Goal: Use online tool/utility: Utilize a website feature to perform a specific function

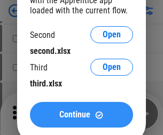
click at [81, 115] on span "Continue" at bounding box center [74, 115] width 31 height 9
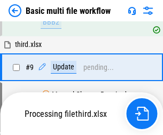
scroll to position [447, 0]
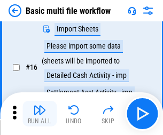
click at [40, 114] on img "button" at bounding box center [39, 110] width 13 height 13
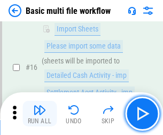
scroll to position [711, 0]
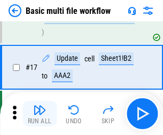
click at [40, 114] on img "button" at bounding box center [39, 110] width 13 height 13
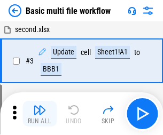
click at [40, 114] on img "button" at bounding box center [39, 110] width 13 height 13
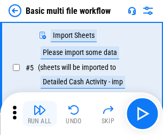
click at [40, 114] on img "button" at bounding box center [39, 110] width 13 height 13
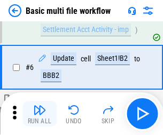
click at [40, 114] on img "button" at bounding box center [39, 110] width 13 height 13
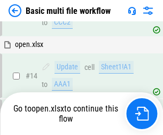
scroll to position [636, 0]
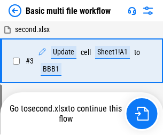
scroll to position [183, 0]
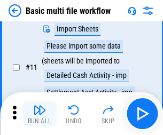
click at [40, 114] on img "button" at bounding box center [39, 110] width 13 height 13
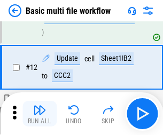
click at [40, 114] on img "button" at bounding box center [39, 110] width 13 height 13
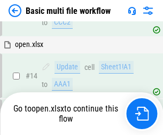
scroll to position [711, 0]
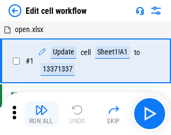
click at [40, 114] on img "button" at bounding box center [41, 110] width 13 height 13
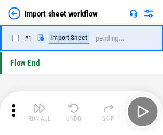
scroll to position [4, 0]
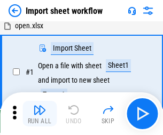
click at [40, 114] on img "button" at bounding box center [39, 110] width 13 height 13
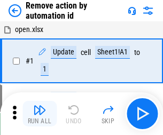
click at [40, 114] on img "button" at bounding box center [39, 110] width 13 height 13
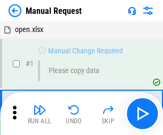
scroll to position [36, 0]
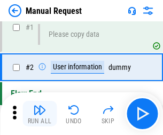
click at [40, 114] on img "button" at bounding box center [39, 110] width 13 height 13
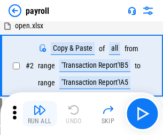
click at [40, 114] on img "button" at bounding box center [39, 110] width 13 height 13
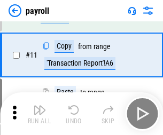
scroll to position [77, 0]
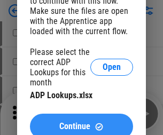
click at [81, 122] on span "Continue" at bounding box center [74, 126] width 31 height 9
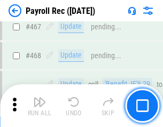
scroll to position [5695, 0]
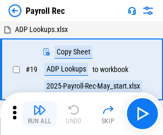
click at [40, 114] on img "button" at bounding box center [39, 110] width 13 height 13
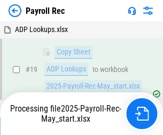
scroll to position [65, 0]
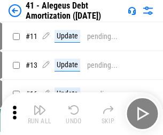
click at [40, 114] on img "button" at bounding box center [39, 110] width 13 height 13
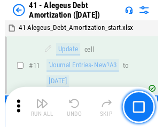
scroll to position [132, 0]
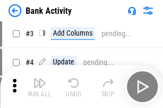
click at [40, 87] on img "button" at bounding box center [39, 83] width 13 height 13
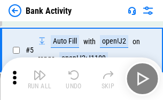
scroll to position [57, 0]
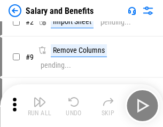
click at [40, 106] on img "button" at bounding box center [39, 102] width 13 height 13
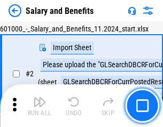
scroll to position [77, 0]
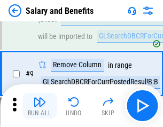
click at [40, 106] on img "button" at bounding box center [39, 102] width 13 height 13
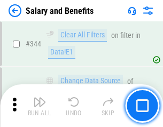
scroll to position [5003, 0]
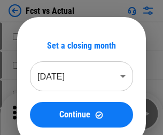
click at [40, 106] on img "button" at bounding box center [39, 110] width 13 height 13
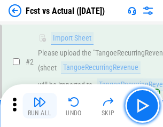
scroll to position [100, 0]
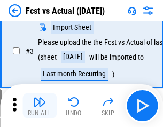
click at [40, 106] on img "button" at bounding box center [39, 102] width 13 height 13
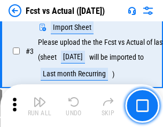
scroll to position [160, 0]
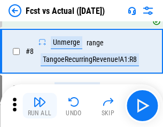
click at [40, 106] on img "button" at bounding box center [39, 102] width 13 height 13
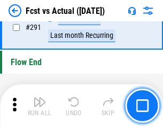
scroll to position [5057, 0]
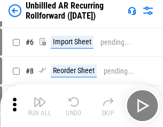
click at [40, 106] on img "button" at bounding box center [39, 102] width 13 height 13
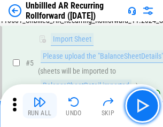
scroll to position [100, 0]
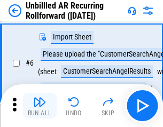
click at [40, 106] on img "button" at bounding box center [39, 102] width 13 height 13
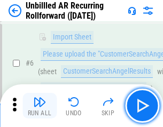
scroll to position [172, 0]
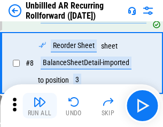
click at [40, 106] on img "button" at bounding box center [39, 102] width 13 height 13
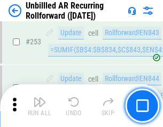
scroll to position [3630, 0]
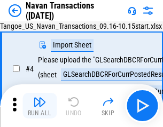
click at [40, 106] on img "button" at bounding box center [39, 102] width 13 height 13
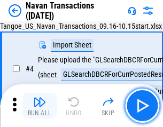
scroll to position [92, 0]
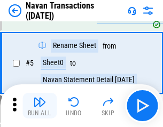
click at [40, 106] on img "button" at bounding box center [39, 102] width 13 height 13
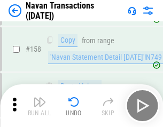
scroll to position [3465, 0]
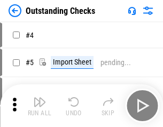
click at [40, 106] on img "button" at bounding box center [39, 102] width 13 height 13
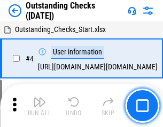
scroll to position [112, 0]
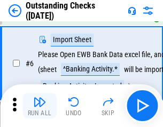
click at [40, 106] on img "button" at bounding box center [39, 102] width 13 height 13
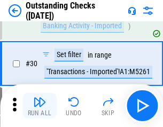
click at [40, 106] on img "button" at bounding box center [39, 102] width 13 height 13
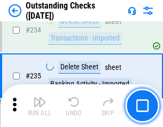
scroll to position [3245, 0]
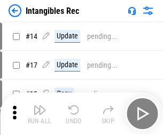
click at [40, 114] on img "button" at bounding box center [39, 110] width 13 height 13
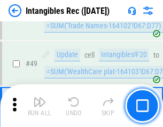
scroll to position [416, 0]
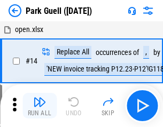
click at [40, 106] on img "button" at bounding box center [39, 102] width 13 height 13
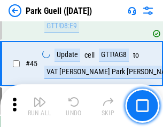
scroll to position [1336, 0]
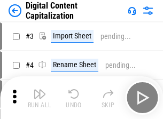
click at [40, 90] on img "button" at bounding box center [39, 94] width 13 height 13
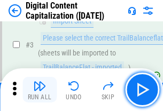
scroll to position [100, 0]
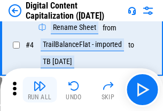
click at [40, 90] on img "button" at bounding box center [39, 86] width 13 height 13
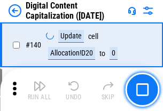
scroll to position [1133, 0]
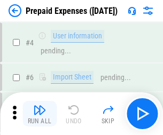
click at [40, 106] on img "button" at bounding box center [39, 110] width 13 height 13
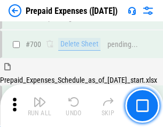
scroll to position [2938, 0]
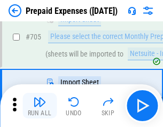
click at [40, 106] on img "button" at bounding box center [39, 102] width 13 height 13
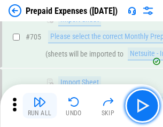
scroll to position [2993, 0]
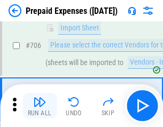
click at [40, 106] on img "button" at bounding box center [39, 102] width 13 height 13
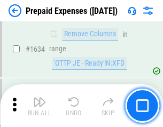
scroll to position [10404, 0]
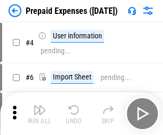
click at [40, 114] on img "button" at bounding box center [39, 110] width 13 height 13
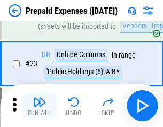
click at [40, 106] on img "button" at bounding box center [39, 102] width 13 height 13
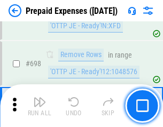
scroll to position [3721, 0]
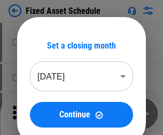
click at [40, 114] on img "button" at bounding box center [39, 110] width 13 height 13
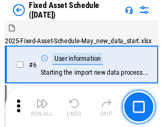
scroll to position [112, 0]
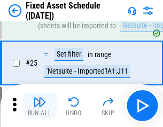
click at [40, 106] on img "button" at bounding box center [39, 102] width 13 height 13
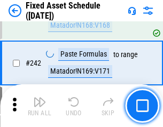
scroll to position [3310, 0]
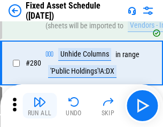
click at [40, 106] on img "button" at bounding box center [39, 102] width 13 height 13
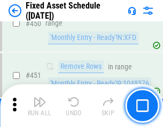
scroll to position [4777, 0]
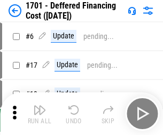
click at [40, 114] on img "button" at bounding box center [39, 110] width 13 height 13
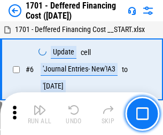
scroll to position [128, 0]
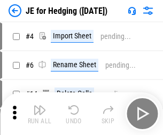
click at [40, 106] on img "button" at bounding box center [39, 110] width 13 height 13
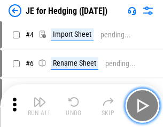
scroll to position [60, 0]
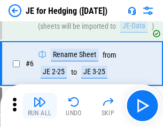
click at [40, 106] on img "button" at bounding box center [39, 102] width 13 height 13
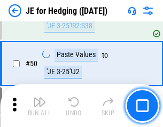
scroll to position [692, 0]
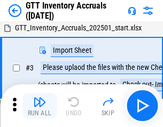
click at [40, 106] on img "button" at bounding box center [39, 102] width 13 height 13
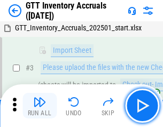
scroll to position [69, 0]
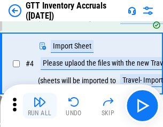
click at [40, 106] on img "button" at bounding box center [39, 102] width 13 height 13
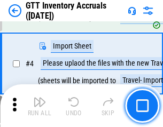
scroll to position [123, 0]
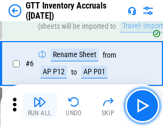
click at [40, 106] on img "button" at bounding box center [39, 102] width 13 height 13
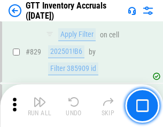
scroll to position [8111, 0]
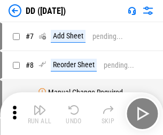
click at [40, 114] on img "button" at bounding box center [39, 110] width 13 height 13
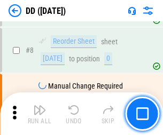
scroll to position [103, 0]
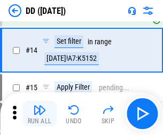
click at [40, 114] on img "button" at bounding box center [39, 110] width 13 height 13
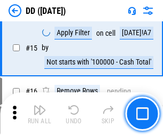
scroll to position [275, 0]
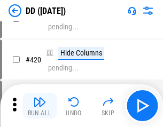
click at [40, 106] on img "button" at bounding box center [39, 102] width 13 height 13
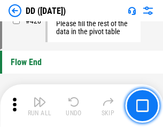
scroll to position [5115, 0]
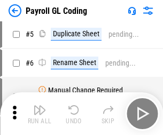
click at [40, 114] on img "button" at bounding box center [39, 110] width 13 height 13
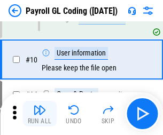
click at [40, 114] on img "button" at bounding box center [39, 110] width 13 height 13
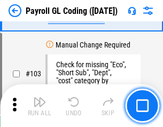
scroll to position [2507, 0]
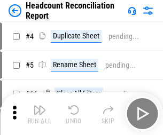
click at [40, 114] on img "button" at bounding box center [39, 110] width 13 height 13
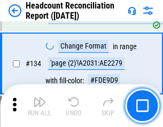
scroll to position [1285, 0]
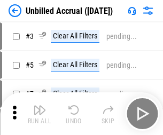
click at [40, 114] on img "button" at bounding box center [39, 110] width 13 height 13
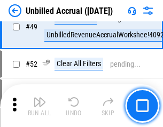
scroll to position [969, 0]
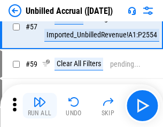
click at [40, 106] on img "button" at bounding box center [39, 102] width 13 height 13
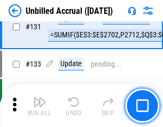
scroll to position [3183, 0]
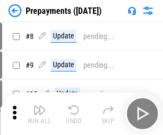
click at [40, 114] on img "button" at bounding box center [39, 110] width 13 height 13
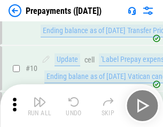
scroll to position [67, 0]
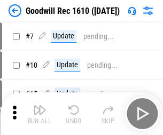
click at [40, 114] on img "button" at bounding box center [39, 110] width 13 height 13
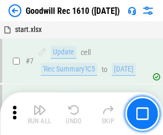
scroll to position [183, 0]
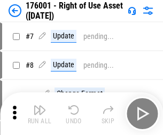
click at [40, 114] on img "button" at bounding box center [39, 110] width 13 height 13
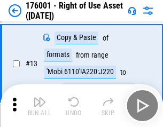
scroll to position [69, 0]
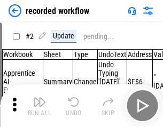
click at [40, 106] on img "button" at bounding box center [39, 102] width 13 height 13
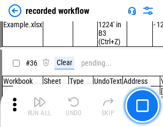
scroll to position [3340, 0]
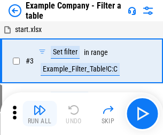
click at [40, 114] on img "button" at bounding box center [39, 110] width 13 height 13
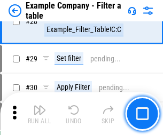
scroll to position [978, 0]
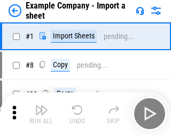
click at [40, 106] on img "button" at bounding box center [41, 110] width 13 height 13
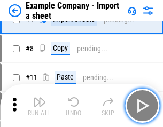
scroll to position [90, 0]
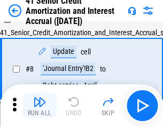
click at [40, 106] on img "button" at bounding box center [39, 102] width 13 height 13
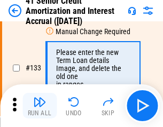
click at [40, 106] on img "button" at bounding box center [39, 102] width 13 height 13
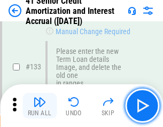
scroll to position [1117, 0]
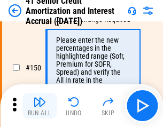
click at [40, 106] on img "button" at bounding box center [39, 102] width 13 height 13
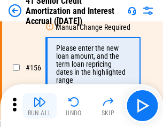
click at [40, 106] on img "button" at bounding box center [39, 102] width 13 height 13
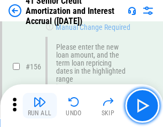
scroll to position [1303, 0]
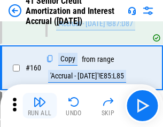
click at [40, 106] on img "button" at bounding box center [39, 102] width 13 height 13
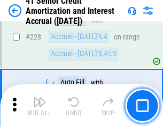
scroll to position [2393, 0]
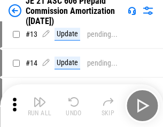
click at [40, 106] on img "button" at bounding box center [39, 102] width 13 height 13
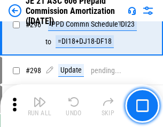
scroll to position [1966, 0]
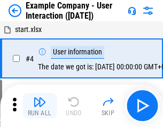
click at [40, 106] on img "button" at bounding box center [39, 102] width 13 height 13
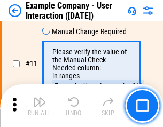
scroll to position [231, 0]
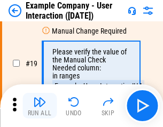
click at [40, 106] on img "button" at bounding box center [39, 102] width 13 height 13
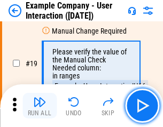
click at [40, 106] on img "button" at bounding box center [39, 102] width 13 height 13
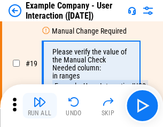
click at [40, 106] on img "button" at bounding box center [39, 102] width 13 height 13
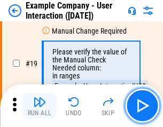
scroll to position [295, 0]
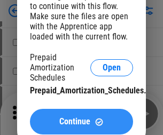
click at [81, 122] on span "Continue" at bounding box center [74, 122] width 31 height 9
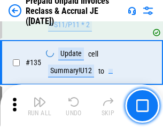
scroll to position [1385, 0]
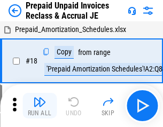
click at [40, 106] on img "button" at bounding box center [39, 102] width 13 height 13
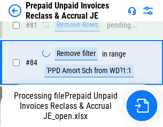
scroll to position [818, 0]
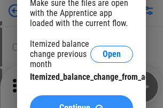
click at [81, 104] on span "Continue" at bounding box center [74, 108] width 31 height 9
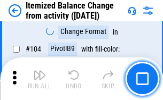
scroll to position [1460, 0]
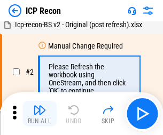
click at [40, 114] on img "button" at bounding box center [39, 110] width 13 height 13
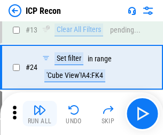
click at [40, 114] on img "button" at bounding box center [39, 110] width 13 height 13
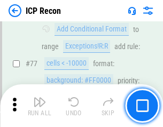
scroll to position [960, 0]
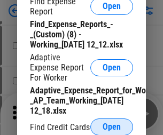
click at [112, 127] on span "Open" at bounding box center [112, 127] width 18 height 9
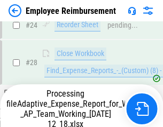
scroll to position [500, 0]
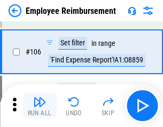
click at [40, 106] on img "button" at bounding box center [39, 102] width 13 height 13
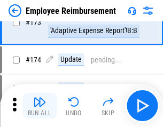
click at [40, 106] on img "button" at bounding box center [39, 102] width 13 height 13
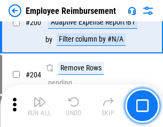
scroll to position [2704, 0]
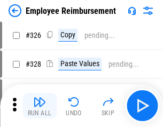
click at [40, 106] on img "button" at bounding box center [39, 102] width 13 height 13
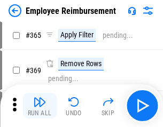
click at [40, 106] on img "button" at bounding box center [39, 102] width 13 height 13
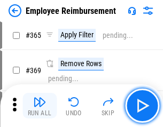
scroll to position [5509, 0]
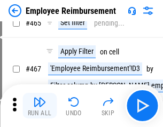
click at [40, 106] on img "button" at bounding box center [39, 102] width 13 height 13
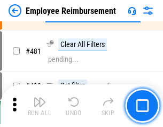
scroll to position [6599, 0]
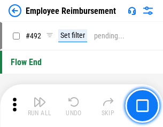
click at [40, 106] on img "button" at bounding box center [39, 102] width 13 height 13
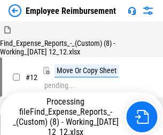
scroll to position [36, 0]
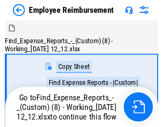
scroll to position [36, 0]
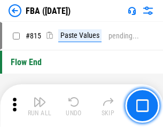
scroll to position [9566, 0]
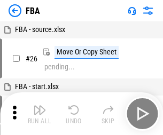
scroll to position [11, 0]
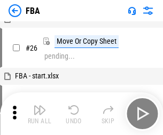
click at [40, 114] on img "button" at bounding box center [39, 110] width 13 height 13
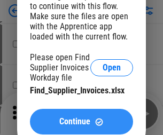
click at [81, 122] on span "Continue" at bounding box center [74, 122] width 31 height 9
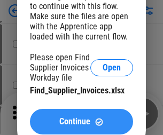
click at [81, 122] on span "Continue" at bounding box center [74, 122] width 31 height 9
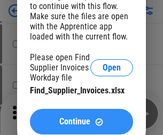
click at [81, 122] on span "Continue" at bounding box center [74, 122] width 31 height 9
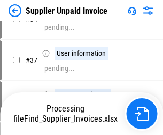
scroll to position [97, 0]
